Goal: Information Seeking & Learning: Learn about a topic

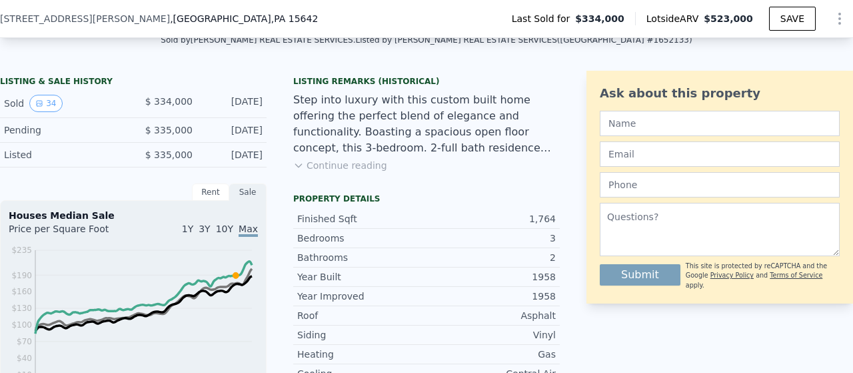
scroll to position [299, 0]
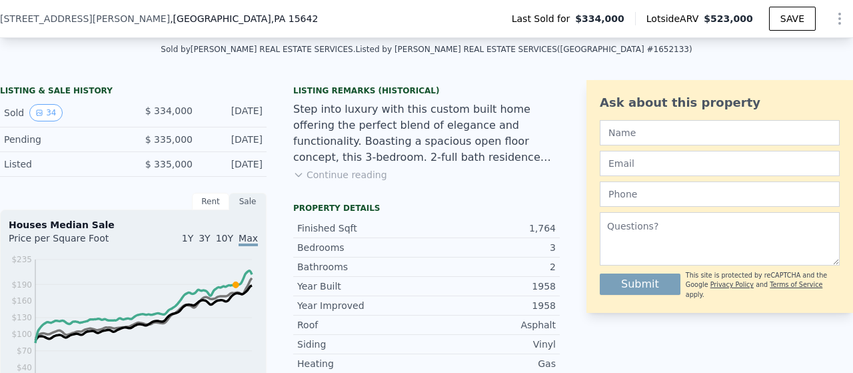
click at [359, 179] on button "Continue reading" at bounding box center [340, 174] width 94 height 13
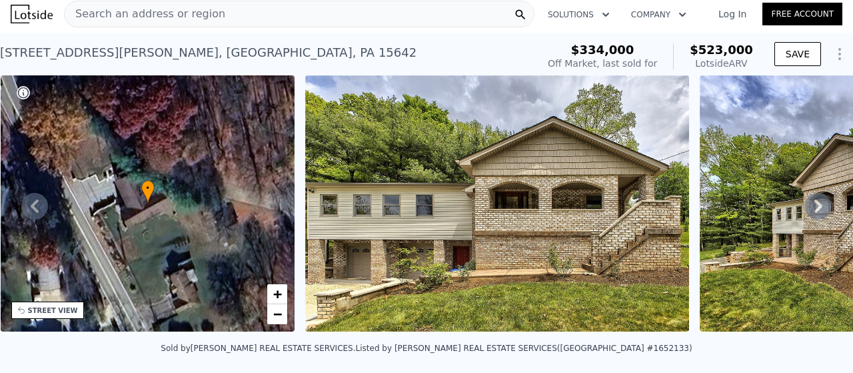
scroll to position [0, 0]
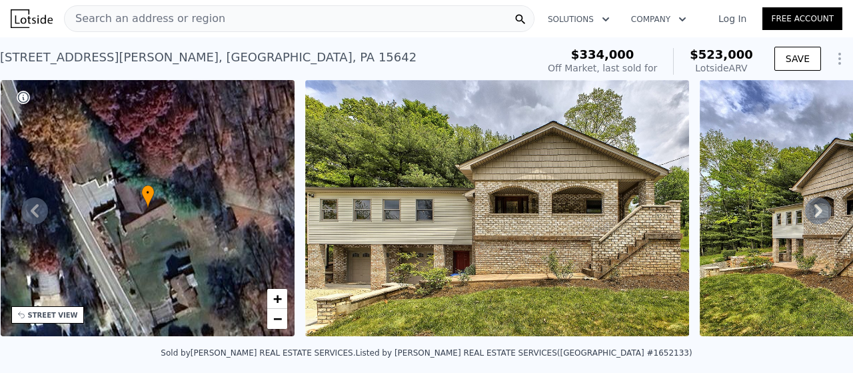
click at [445, 25] on div "Search an address or region" at bounding box center [299, 18] width 470 height 27
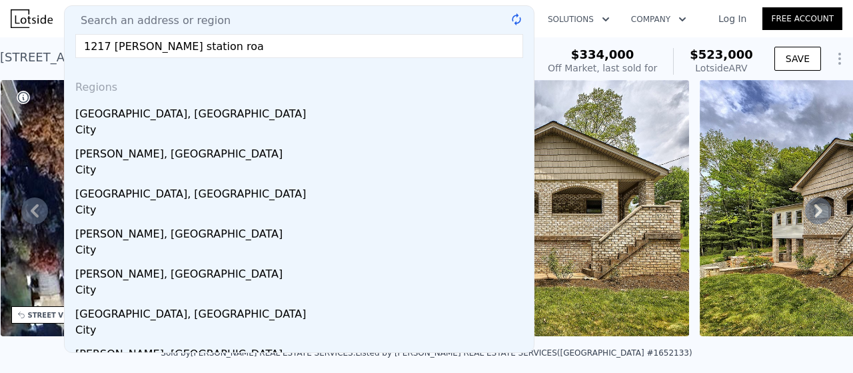
type input "[STREET_ADDRESS][PERSON_NAME]"
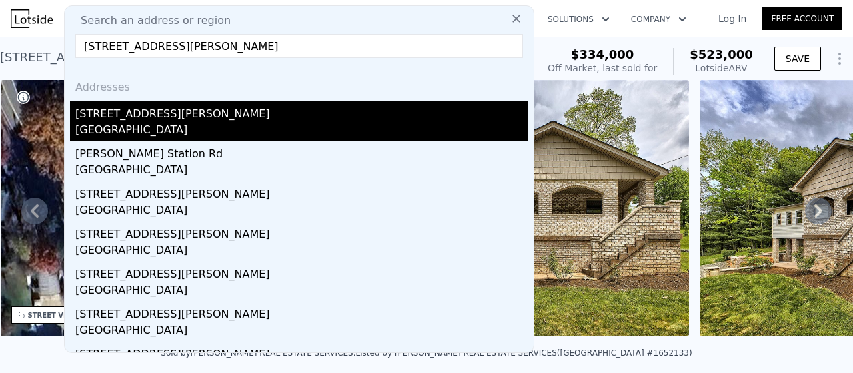
click at [217, 125] on div "[GEOGRAPHIC_DATA]" at bounding box center [301, 131] width 453 height 19
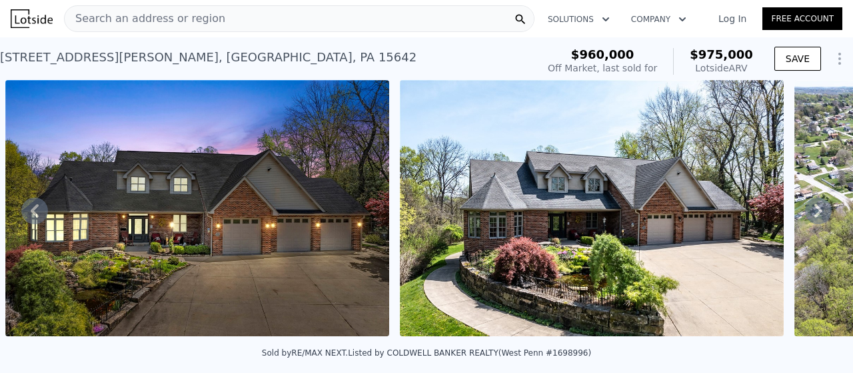
click at [451, 18] on div "Search an address or region" at bounding box center [299, 18] width 470 height 27
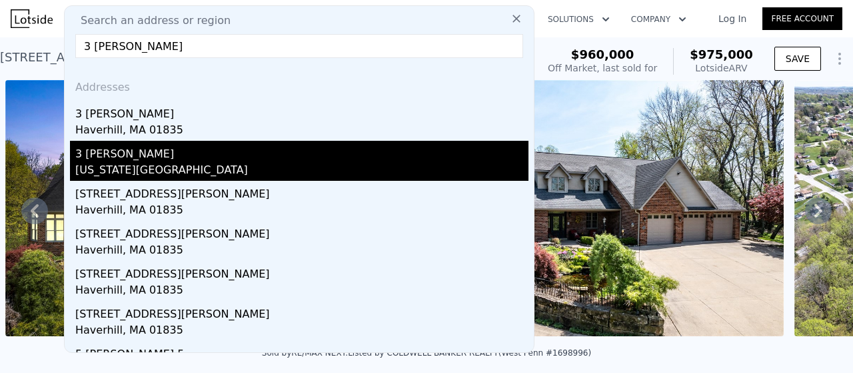
type input "3 [PERSON_NAME]"
click at [231, 162] on div "[US_STATE][GEOGRAPHIC_DATA]" at bounding box center [301, 171] width 453 height 19
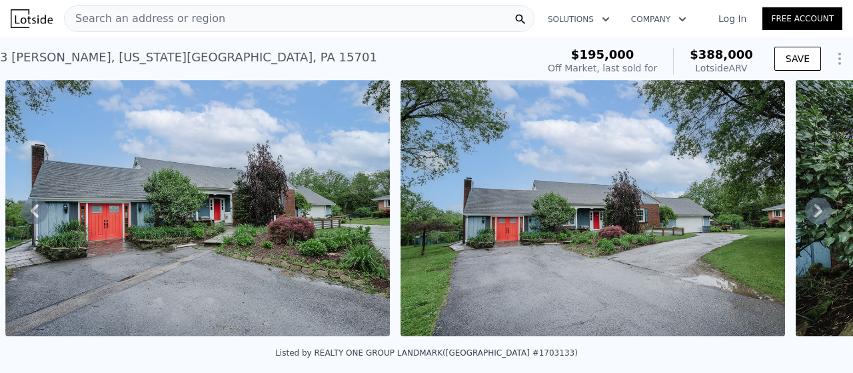
click at [341, 22] on div "Search an address or region" at bounding box center [299, 18] width 470 height 27
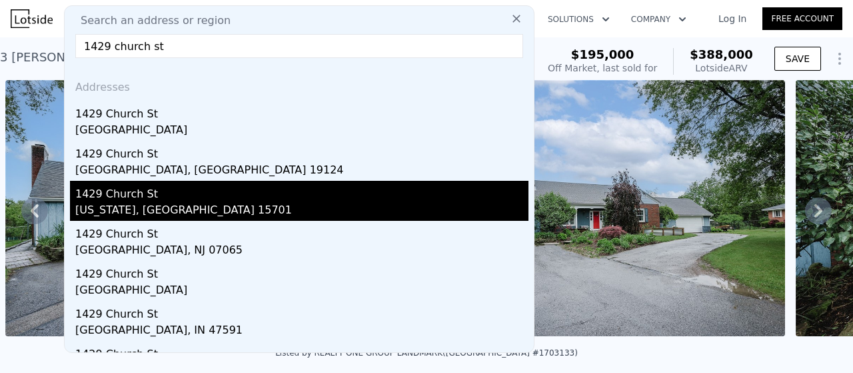
type input "1429 church st"
click at [208, 195] on div "1429 Church St" at bounding box center [301, 191] width 453 height 21
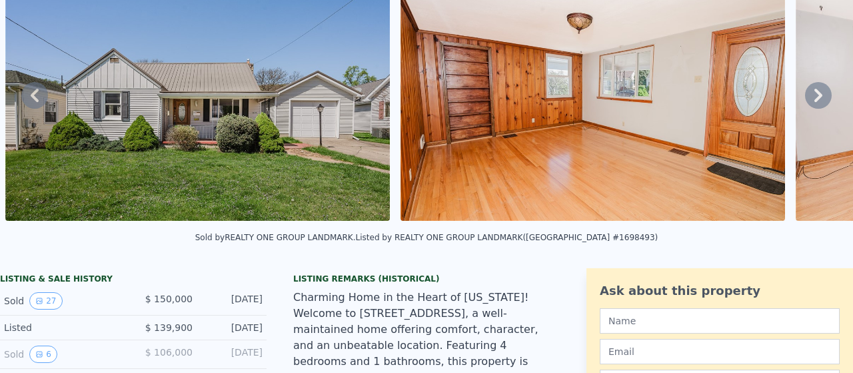
scroll to position [5, 0]
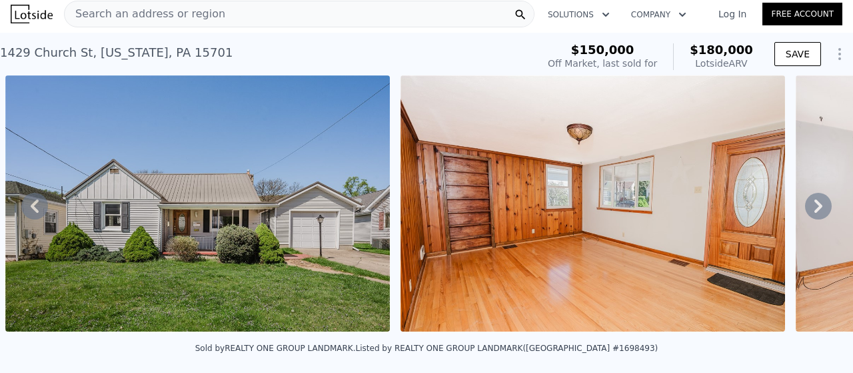
click at [212, 13] on div "Search an address or region" at bounding box center [299, 14] width 470 height 27
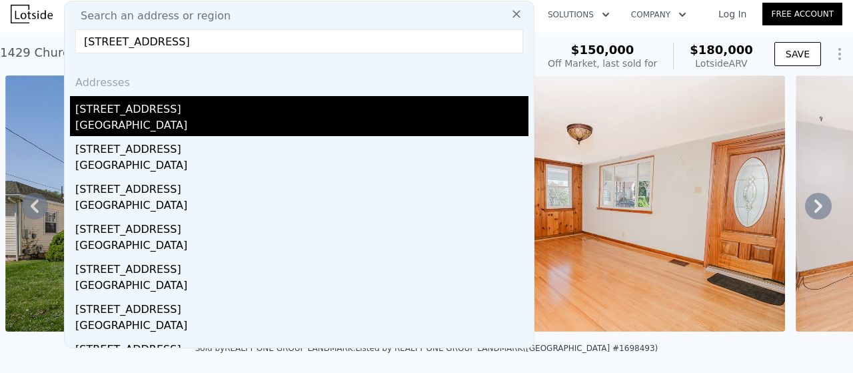
type input "[STREET_ADDRESS]"
click at [149, 119] on div "[GEOGRAPHIC_DATA]" at bounding box center [301, 126] width 453 height 19
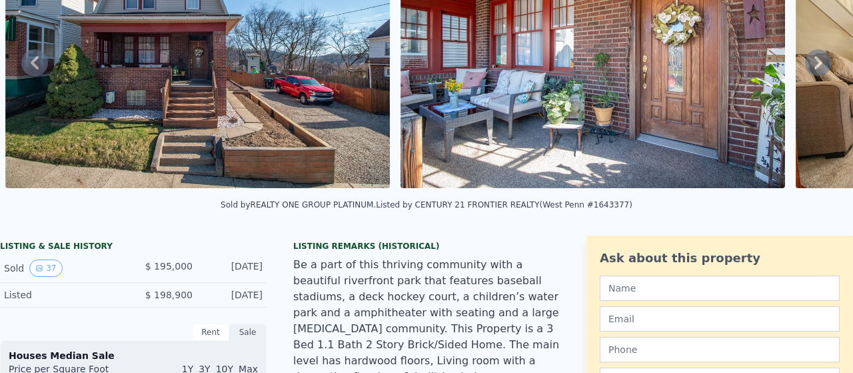
scroll to position [5, 0]
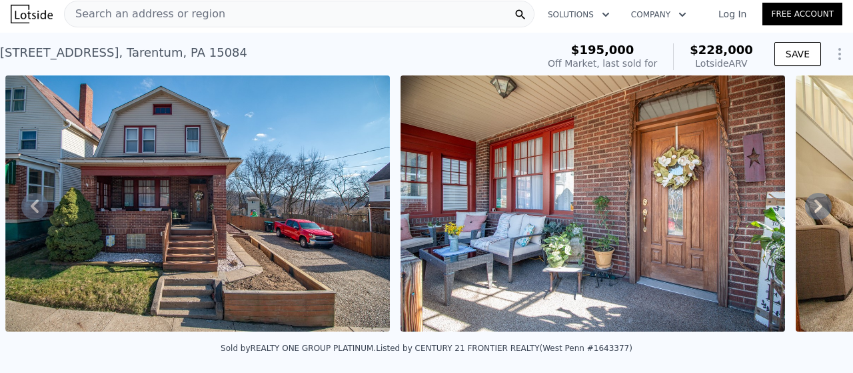
click at [225, 5] on div "Search an address or region" at bounding box center [299, 14] width 470 height 27
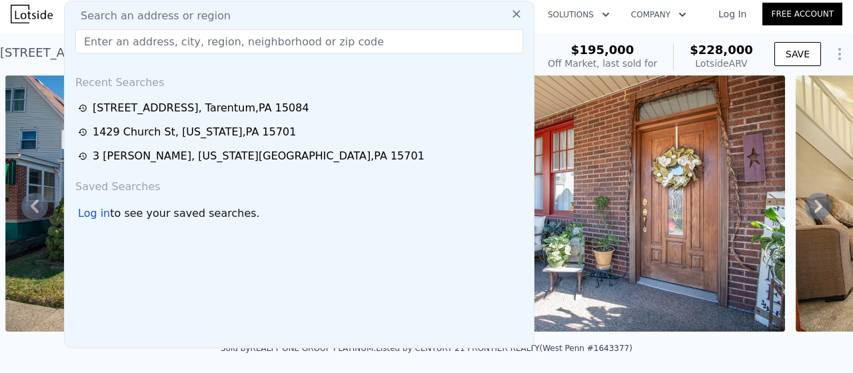
click at [293, 45] on input "text" at bounding box center [299, 41] width 448 height 24
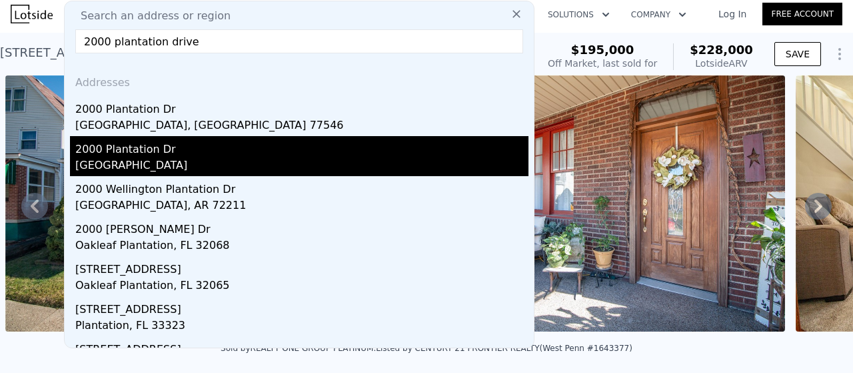
type input "2000 plantation drive"
click at [195, 151] on div "2000 Plantation Dr" at bounding box center [301, 146] width 453 height 21
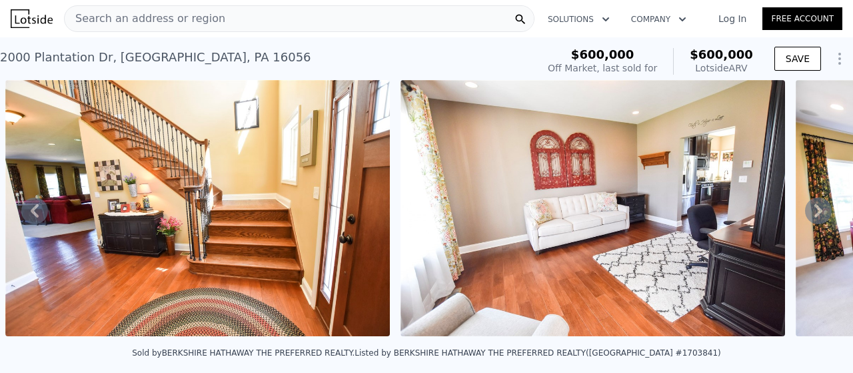
click at [414, 19] on div "Search an address or region" at bounding box center [299, 18] width 470 height 27
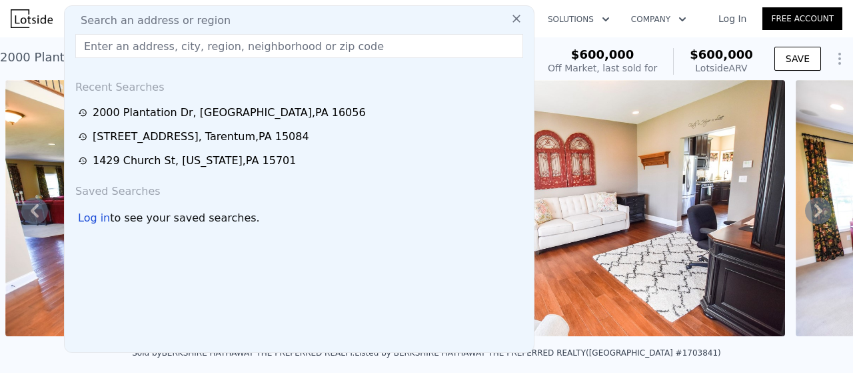
click at [399, 54] on input "text" at bounding box center [299, 46] width 448 height 24
type input "6"
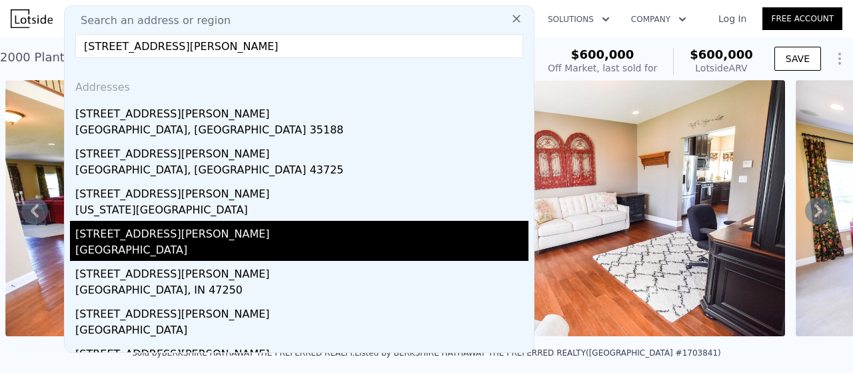
type input "[STREET_ADDRESS][PERSON_NAME]"
click at [251, 249] on div "[GEOGRAPHIC_DATA]" at bounding box center [301, 251] width 453 height 19
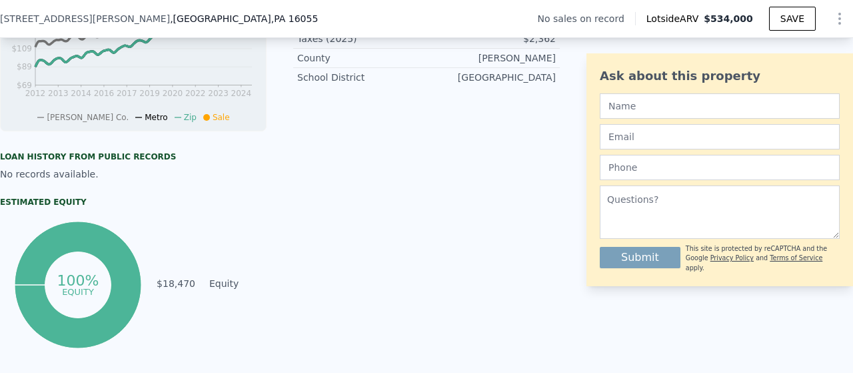
scroll to position [536, 0]
type input "4"
type input "0.5"
type input "2378"
type input "3693"
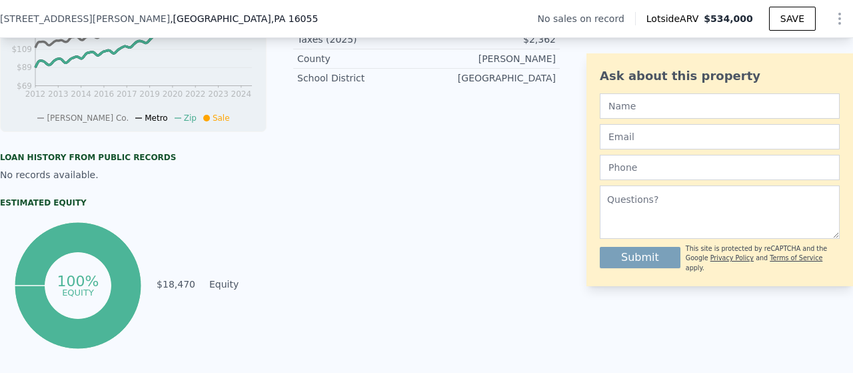
type input "23522.4"
type input "43520.796"
checkbox input "false"
type input "$ 600,000"
type input "4"
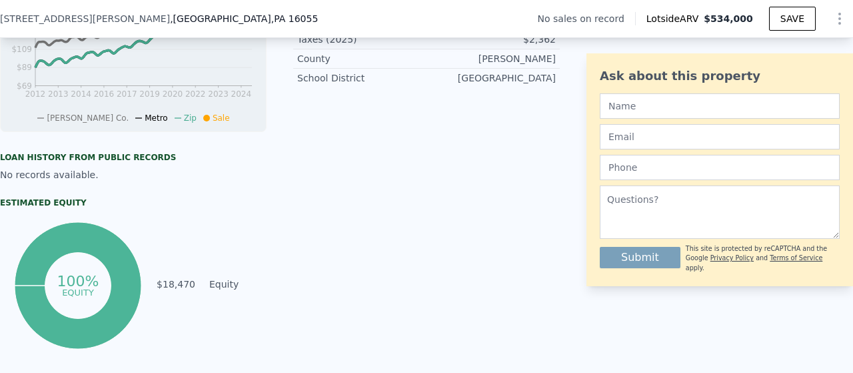
type input "-$ 73,204"
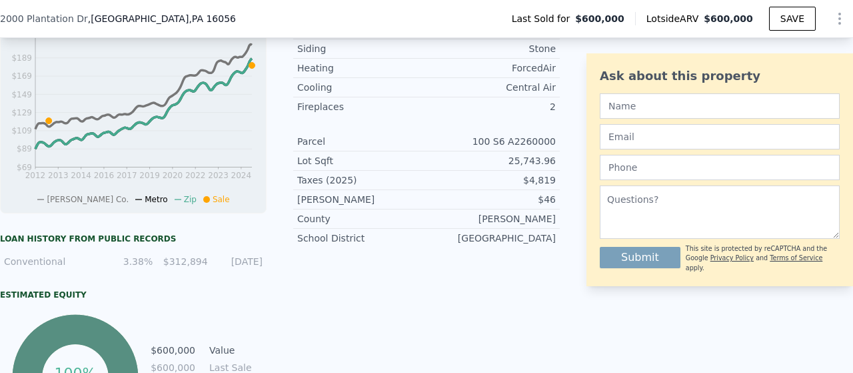
scroll to position [614, 0]
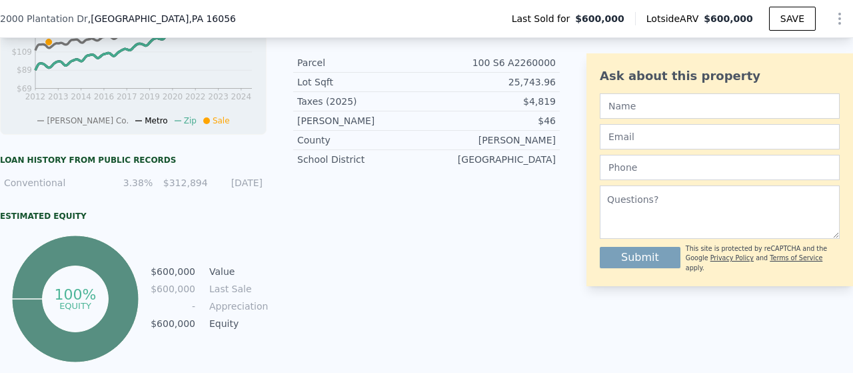
type input "3"
type input "0"
type input "2"
type input "947"
type input "1724"
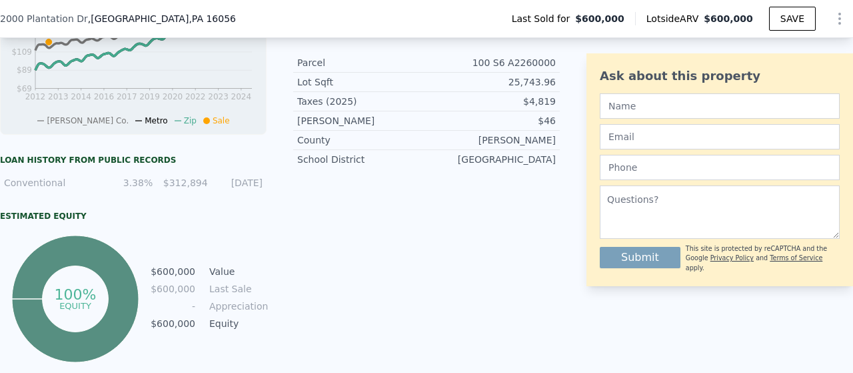
type input "5998.2119999999995"
type input "12915.539999999999"
type input "$ 228,000"
type input "5"
type input "$ 4,399"
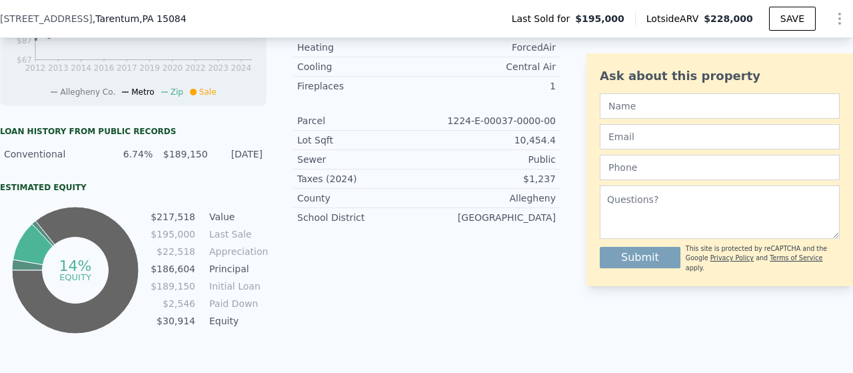
scroll to position [586, 0]
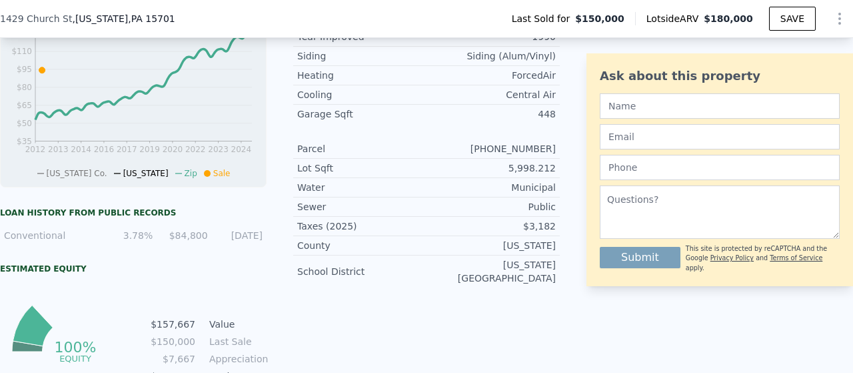
type input "2"
type input "986"
type input "1568"
type input "3484.8"
type input "10018.800000000001"
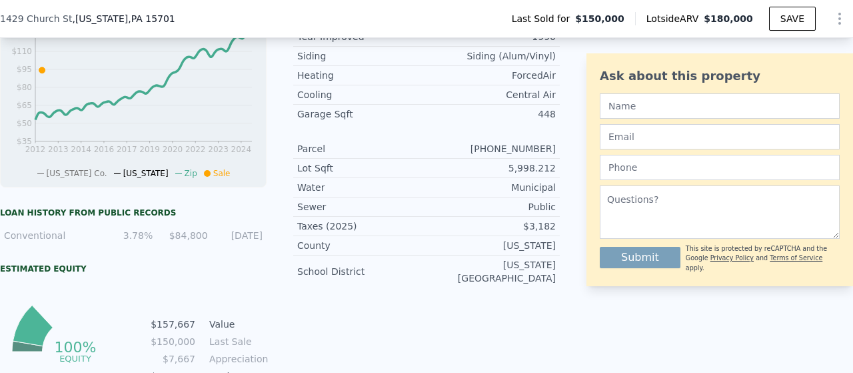
type input "$ 180,000"
type input "4"
type input "$ 8,045"
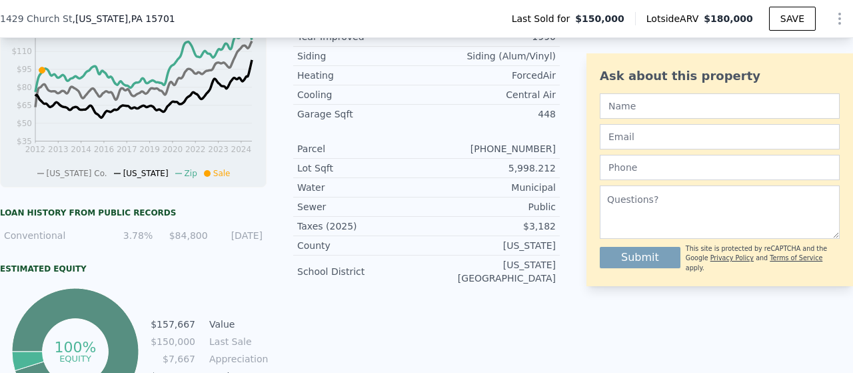
scroll to position [639, 0]
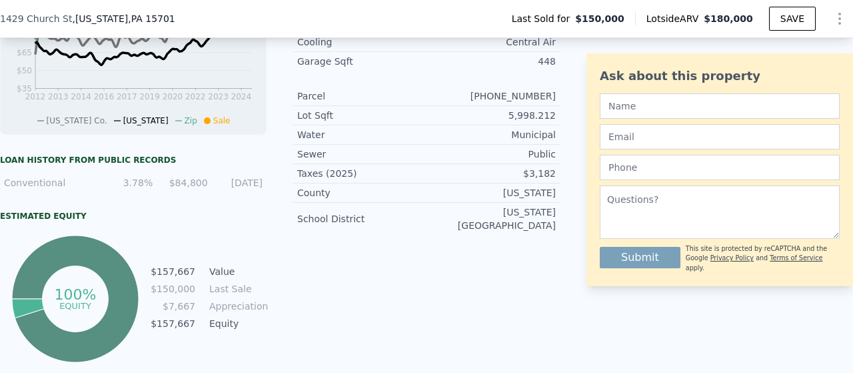
type input "5"
type input "2.5"
type input "1881"
type input "3536"
type input "15002.063999999998"
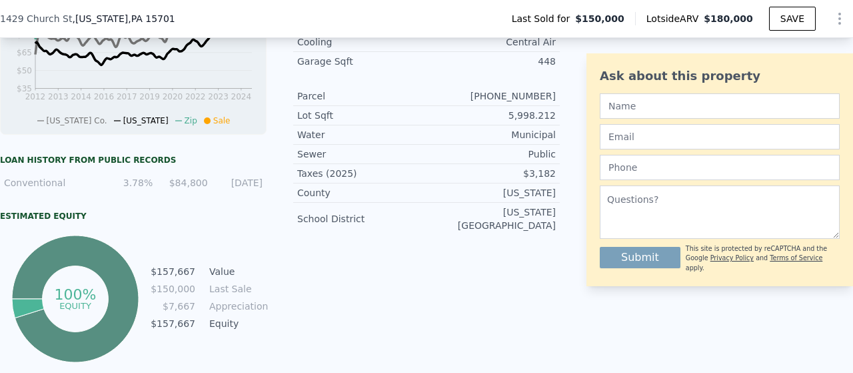
type input "23958.000000000004"
type input "$ 388,000"
type input "5"
type input "$ 10,206"
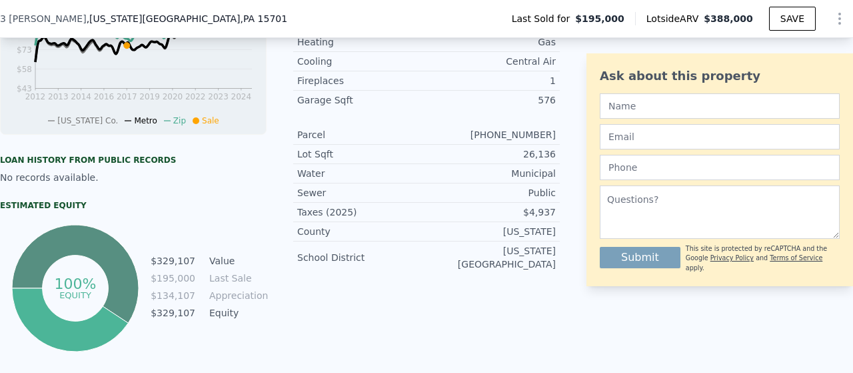
type input "4"
type input "0.5"
type input "4"
type input "2477"
type input "3034"
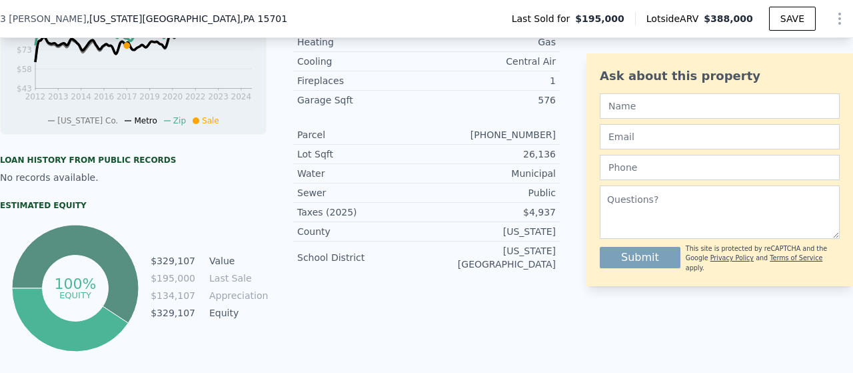
type input "9922.968"
type input "41338.439999999995"
type input "$ 975,000"
type input "-$ 110,427"
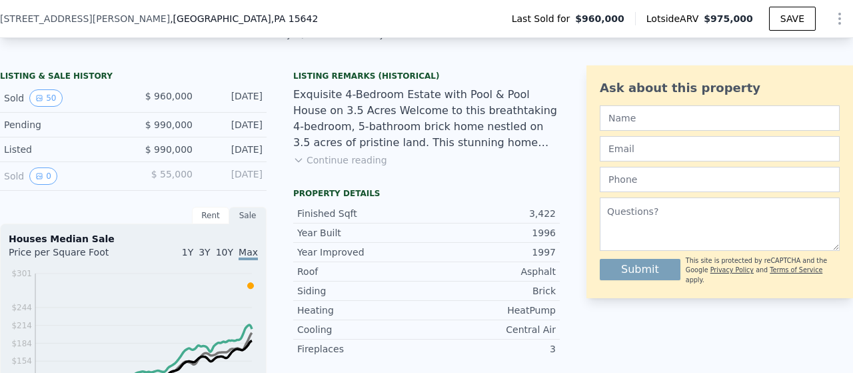
scroll to position [285, 0]
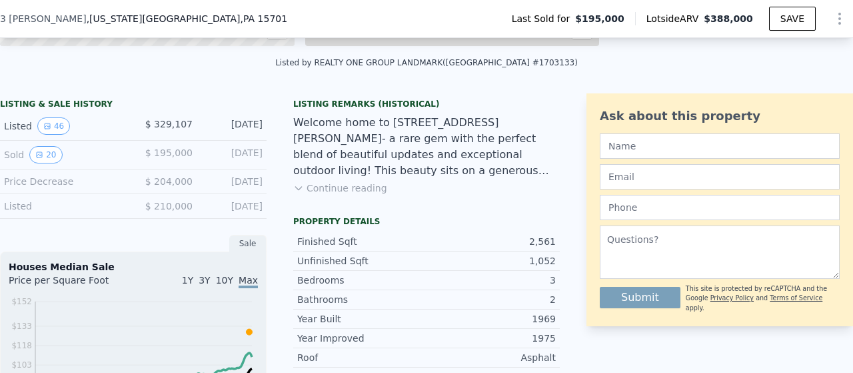
type input "2"
type input "5"
type input "0"
type input "2.5"
type input "1881"
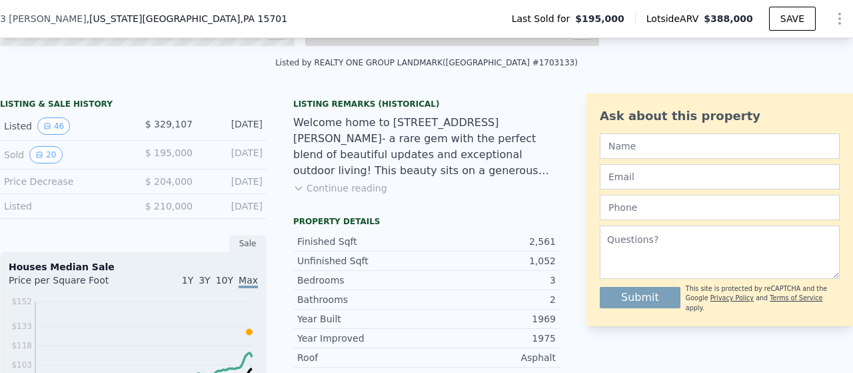
type input "3536"
type input "15002.063999999998"
type input "23958.000000000004"
type input "$ 388,000"
type input "$ 10,206"
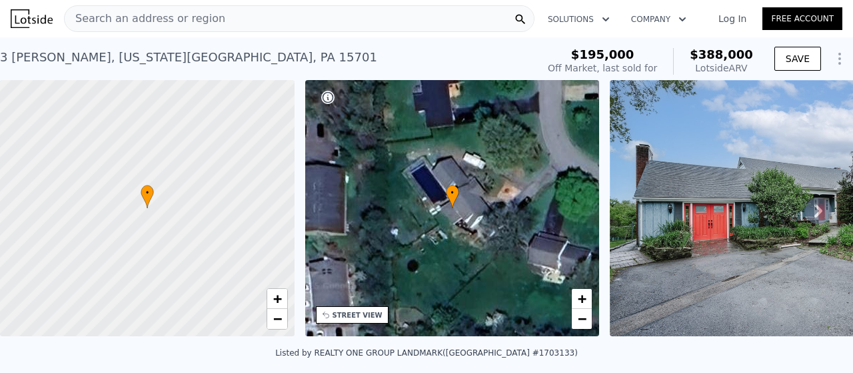
click at [383, 24] on div "Search an address or region" at bounding box center [299, 18] width 470 height 27
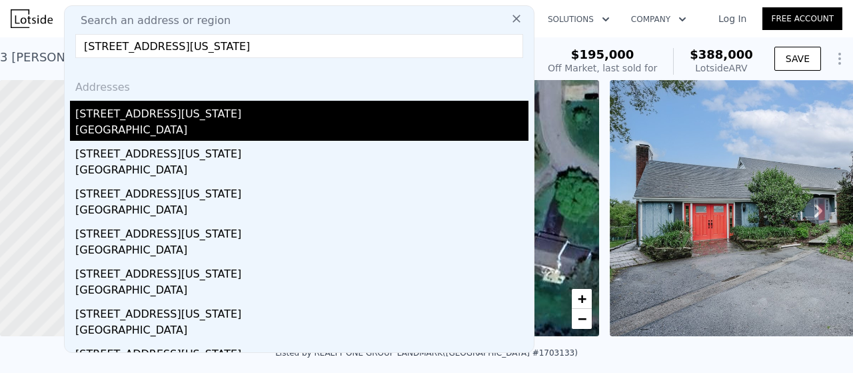
type input "[STREET_ADDRESS][US_STATE]"
click at [196, 122] on div "[GEOGRAPHIC_DATA]" at bounding box center [301, 131] width 453 height 19
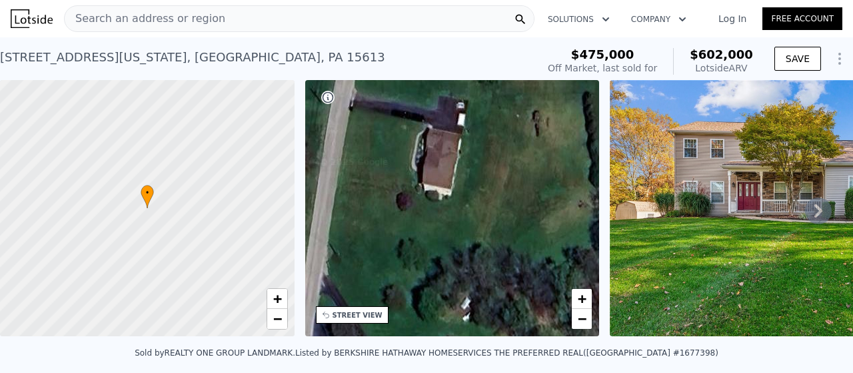
click at [360, 13] on div "Search an address or region" at bounding box center [299, 18] width 470 height 27
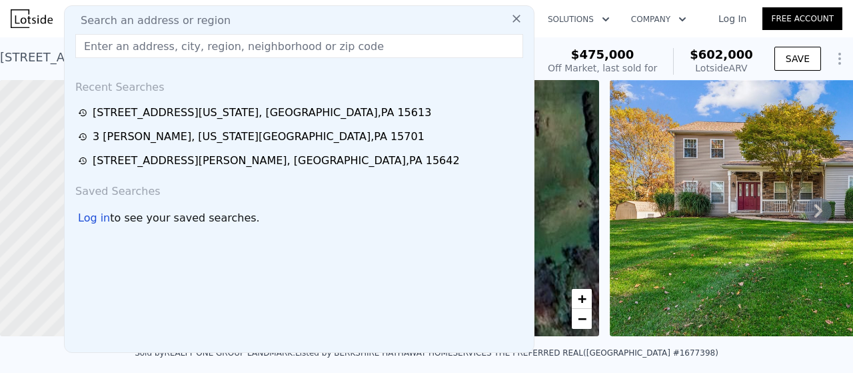
click at [415, 41] on input "text" at bounding box center [299, 46] width 448 height 24
click at [217, 49] on input "text" at bounding box center [299, 46] width 448 height 24
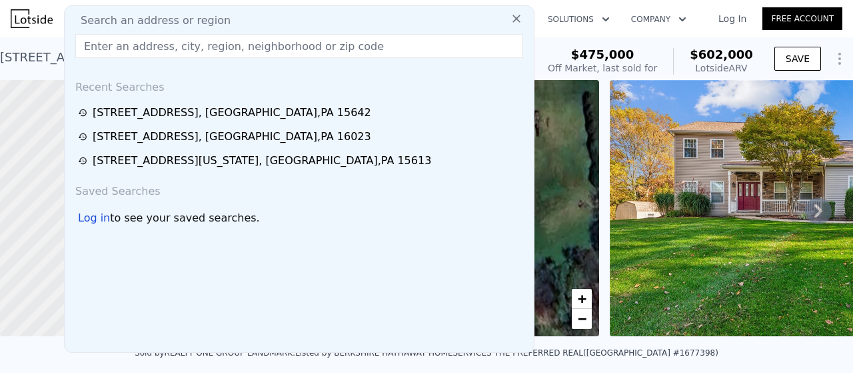
click at [303, 13] on div "Search an address or region" at bounding box center [299, 21] width 459 height 16
click at [331, 39] on input "text" at bounding box center [299, 46] width 448 height 24
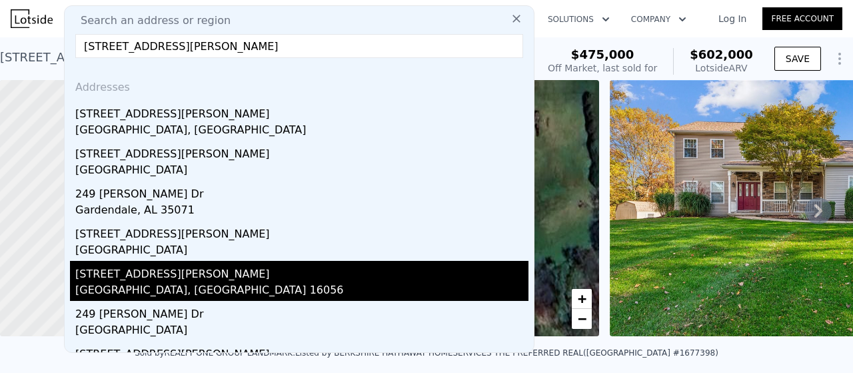
type input "[STREET_ADDRESS][PERSON_NAME]"
click at [243, 279] on div "[STREET_ADDRESS][PERSON_NAME]" at bounding box center [301, 271] width 453 height 21
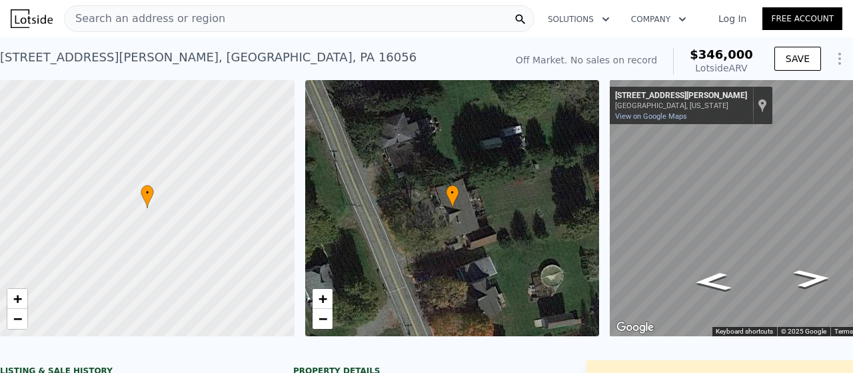
click at [383, 19] on div "Search an address or region" at bounding box center [299, 18] width 470 height 27
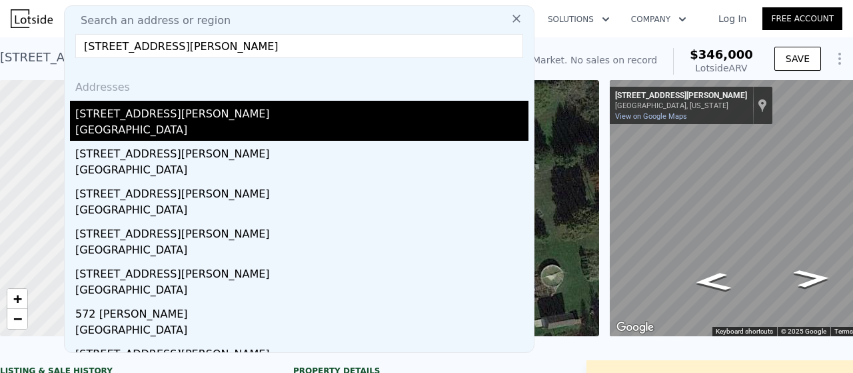
type input "[STREET_ADDRESS][PERSON_NAME]"
click at [204, 101] on div "[STREET_ADDRESS][PERSON_NAME]" at bounding box center [301, 111] width 453 height 21
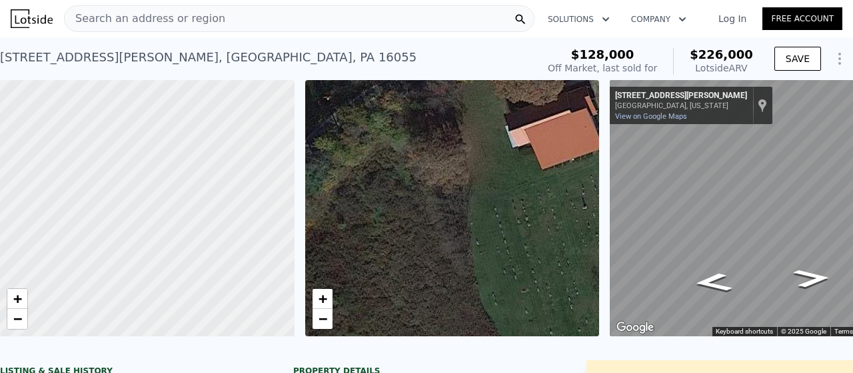
click at [470, 17] on div "Search an address or region" at bounding box center [299, 18] width 470 height 27
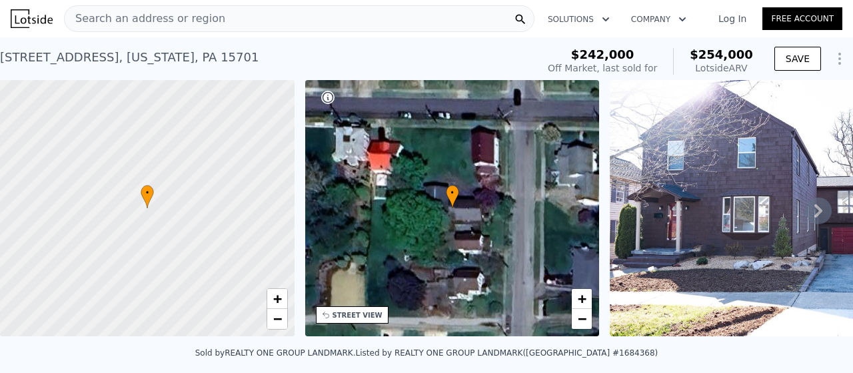
click at [271, 28] on div "Search an address or region" at bounding box center [299, 18] width 470 height 27
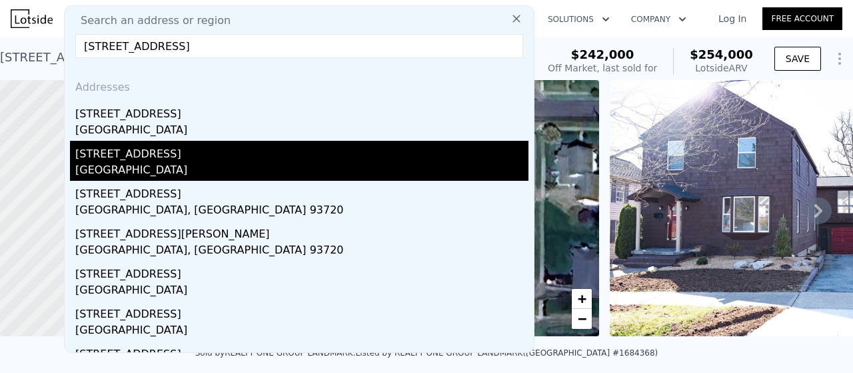
type input "410 marwood road"
click at [143, 159] on div "[STREET_ADDRESS]" at bounding box center [301, 151] width 453 height 21
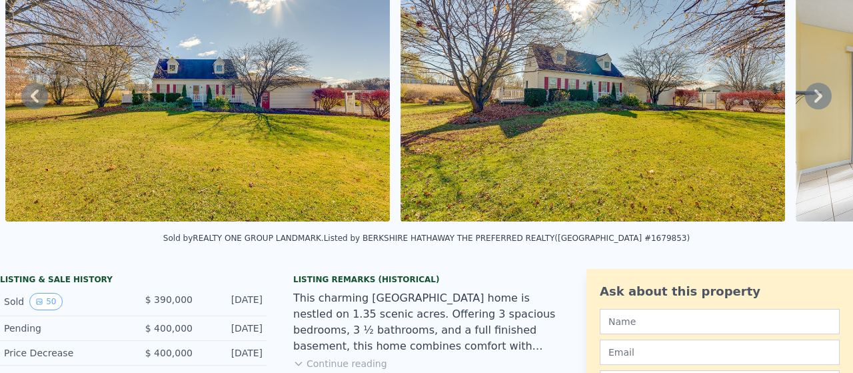
scroll to position [5, 0]
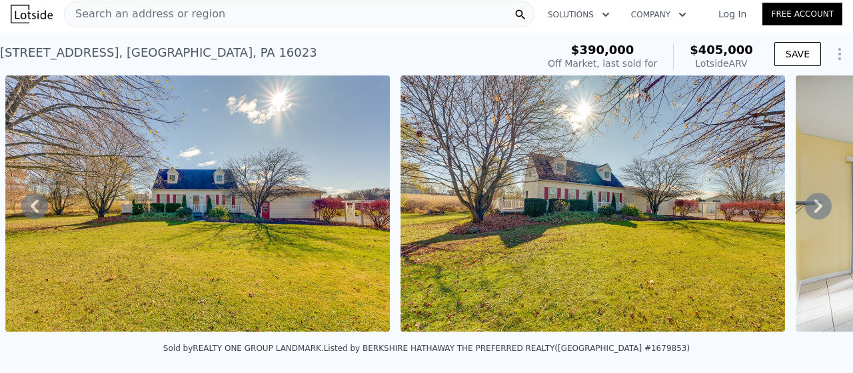
click at [165, 11] on span "Search an address or region" at bounding box center [145, 14] width 161 height 16
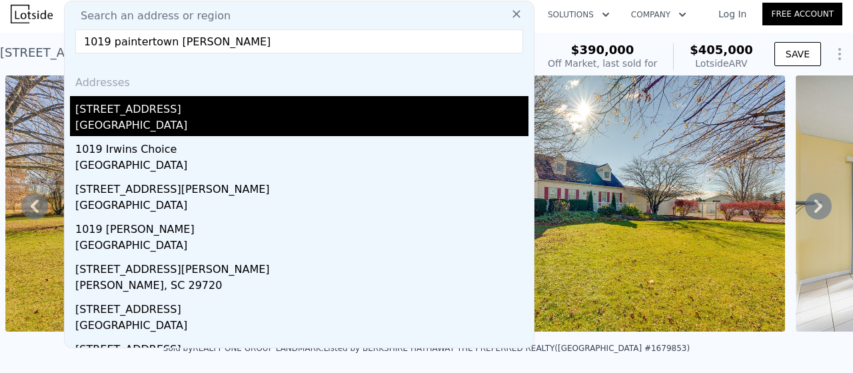
type input "1019 paintertown irwin"
click at [168, 107] on div "[STREET_ADDRESS]" at bounding box center [301, 106] width 453 height 21
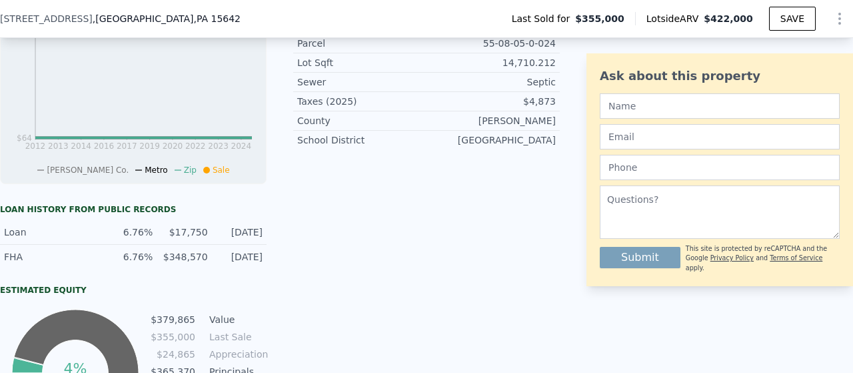
scroll to position [618, 0]
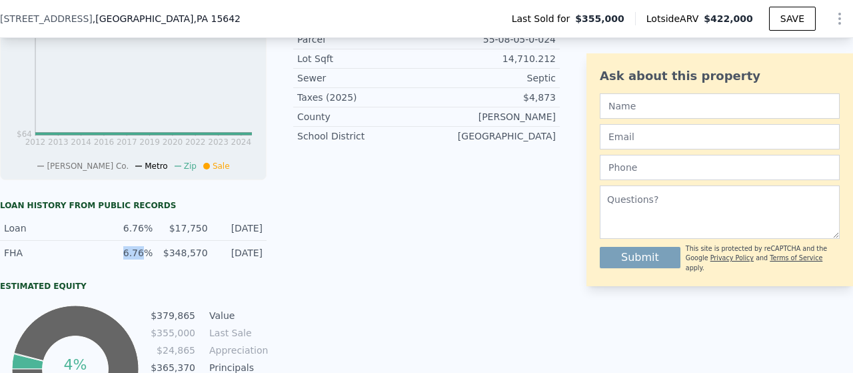
drag, startPoint x: 124, startPoint y: 262, endPoint x: 146, endPoint y: 262, distance: 22.0
click at [146, 259] on div "6.76%" at bounding box center [129, 252] width 47 height 13
click at [289, 279] on div "LISTING & SALE HISTORY Sold 42 $ 355,000 Apr 10, 2025 Price Decrease $ 349,900 …" at bounding box center [280, 97] width 560 height 675
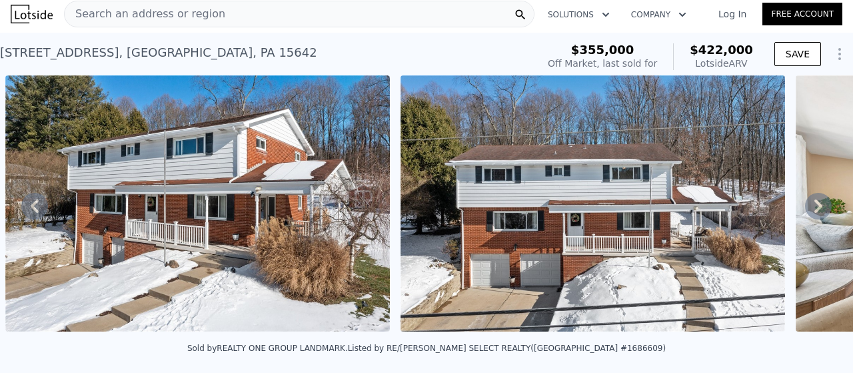
scroll to position [0, 0]
